Goal: Navigation & Orientation: Find specific page/section

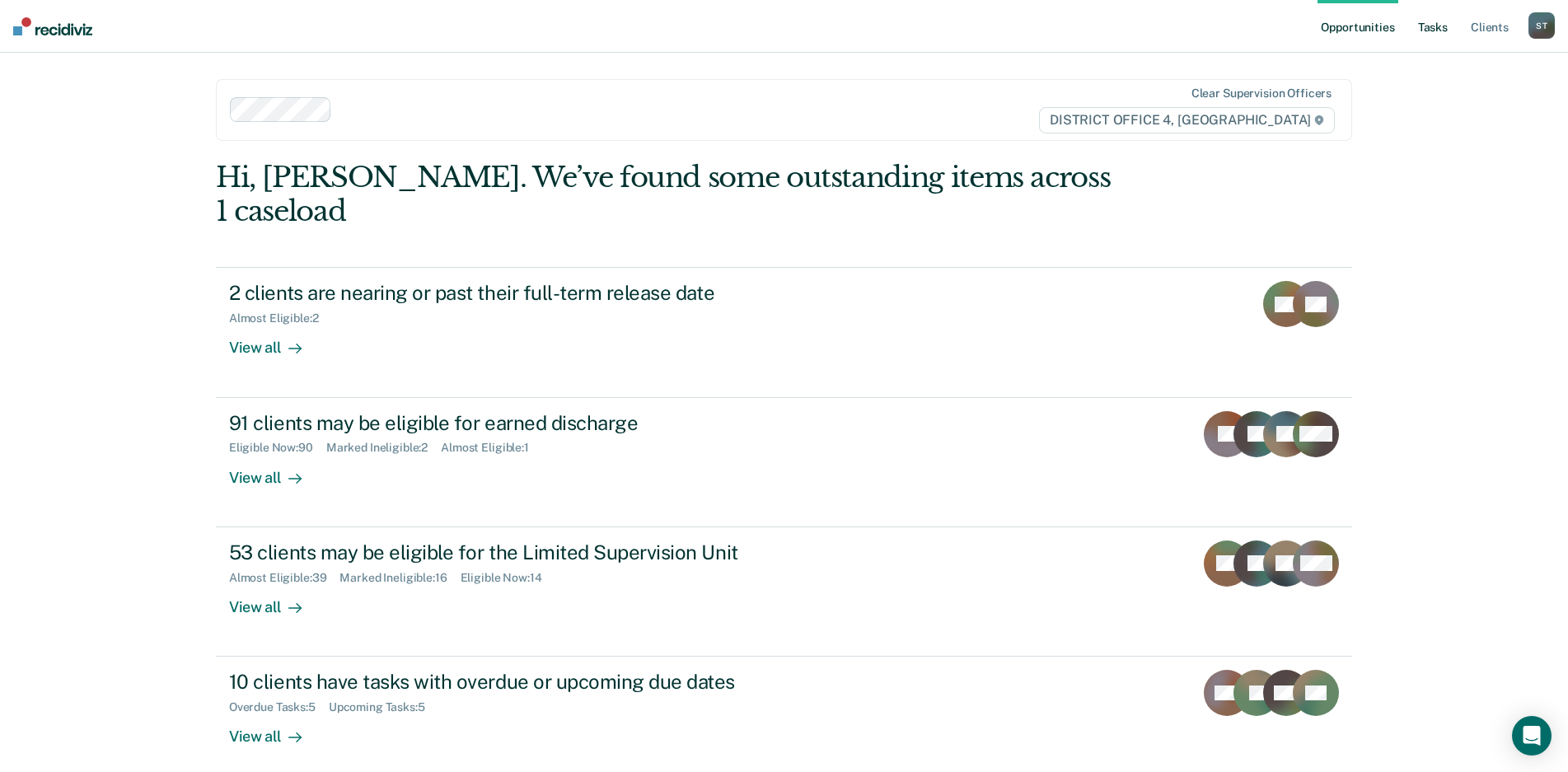
click at [1428, 21] on link "Tasks" at bounding box center [1433, 26] width 36 height 53
